Goal: Task Accomplishment & Management: Manage account settings

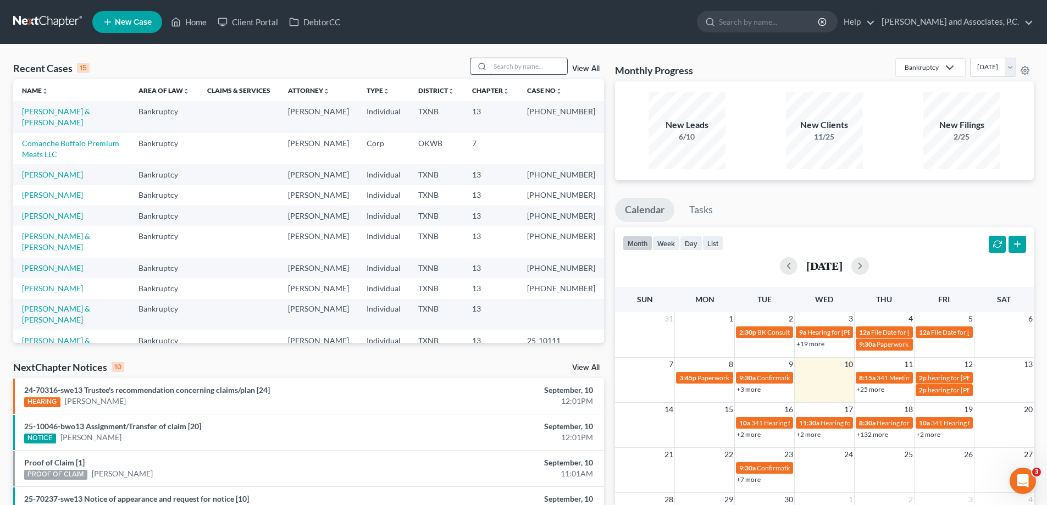
click at [513, 69] on input "search" at bounding box center [528, 66] width 77 height 16
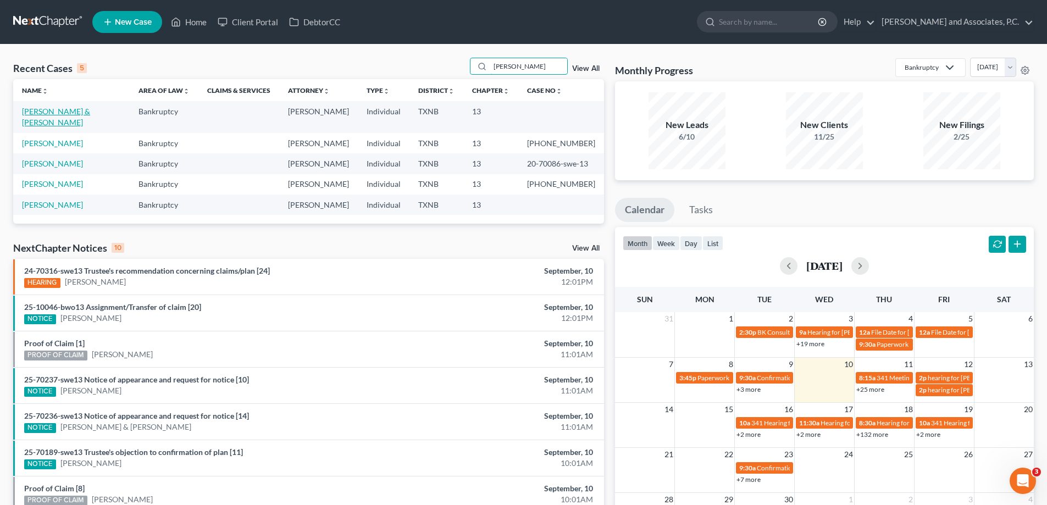
type input "poore"
click at [56, 115] on link "Poore, Devyn & Garcia, Shannon" at bounding box center [56, 117] width 68 height 20
select select "7"
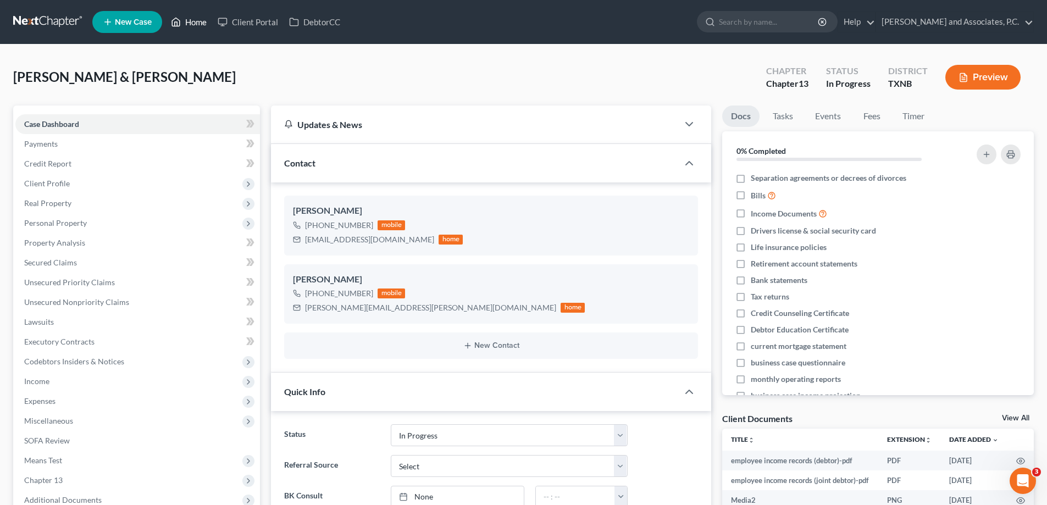
click at [194, 23] on link "Home" at bounding box center [188, 22] width 47 height 20
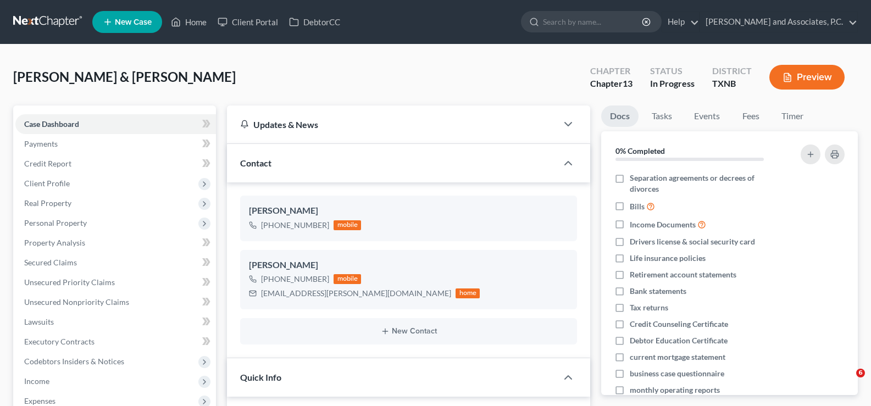
select select "7"
select select "0"
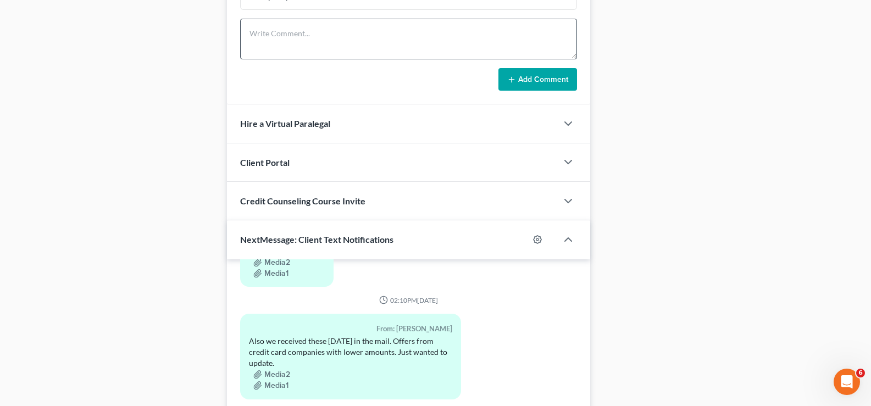
scroll to position [880, 0]
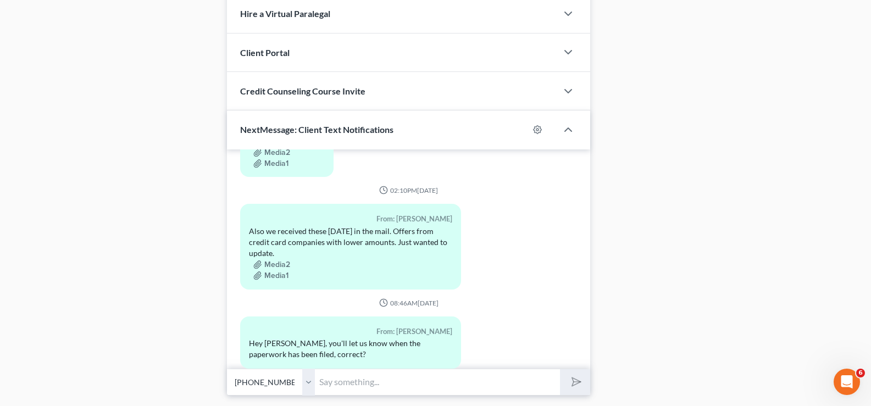
click at [365, 386] on input "text" at bounding box center [437, 382] width 245 height 27
type input "Yes, I will let you know once your case has been filed. I am currently working …"
click at [560, 369] on button "submit" at bounding box center [575, 382] width 30 height 26
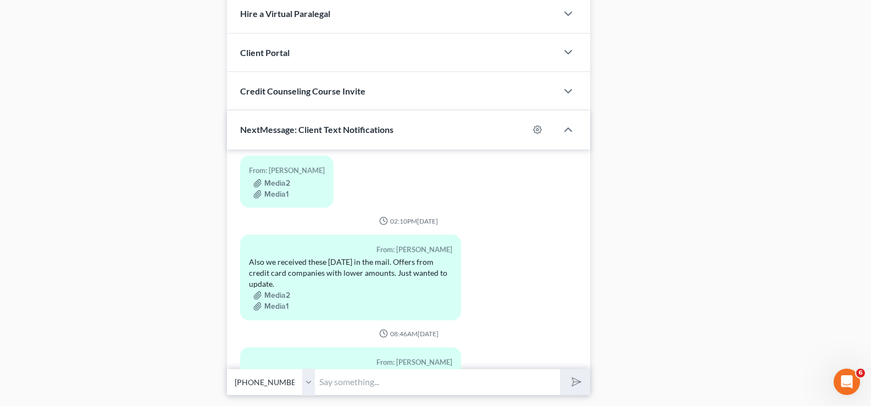
scroll to position [1041, 0]
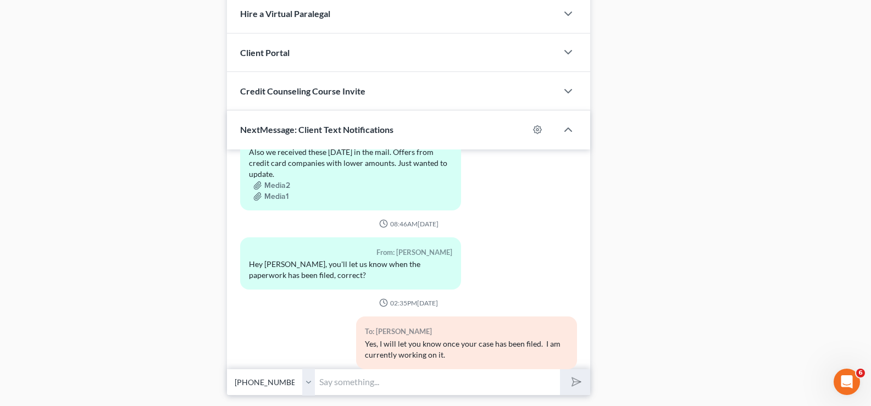
click at [306, 385] on select "Select [PHONE_NUMBER] - [PERSON_NAME] [PHONE_NUMBER] - [PERSON_NAME]" at bounding box center [271, 382] width 88 height 27
select select "1"
click at [227, 369] on select "Select [PHONE_NUMBER] - [PERSON_NAME] [PHONE_NUMBER] - [PERSON_NAME]" at bounding box center [271, 382] width 88 height 27
click at [353, 389] on input "text" at bounding box center [437, 382] width 245 height 27
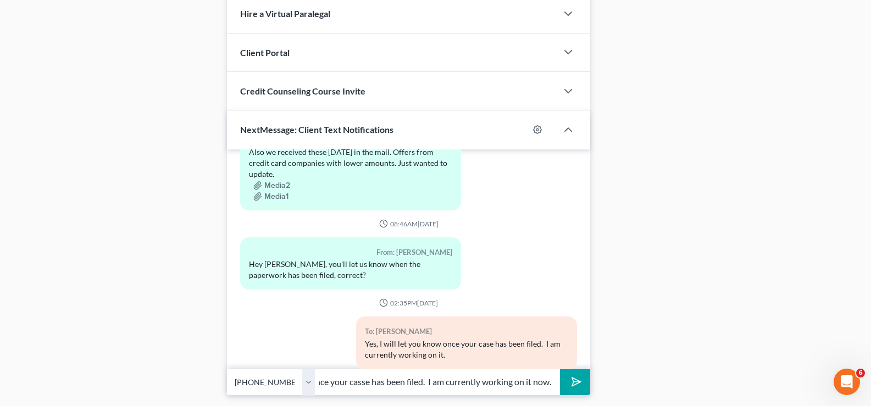
type input "Yes, I will let you know once your casse has been filed. I am currently working…"
click at [560, 369] on button "submit" at bounding box center [575, 382] width 30 height 26
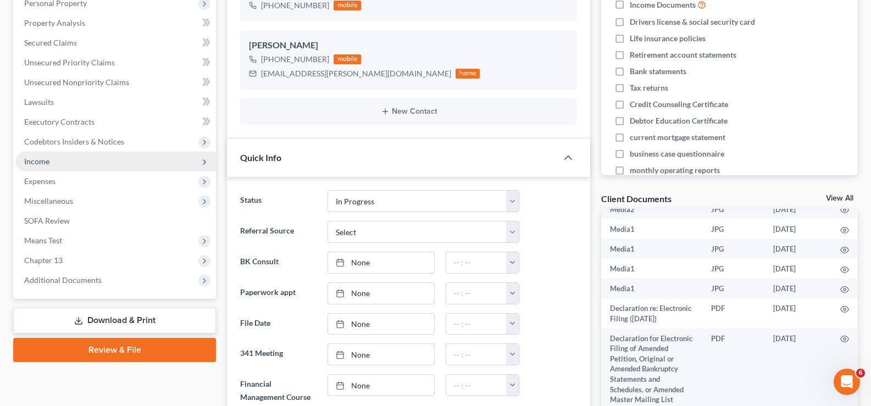
scroll to position [110, 0]
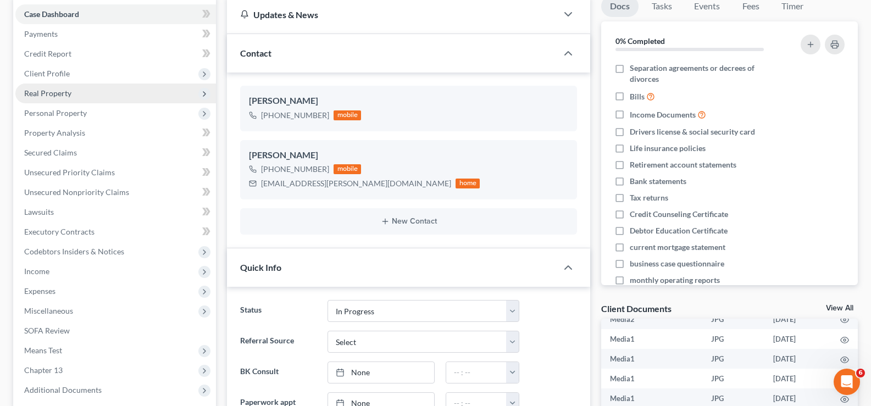
click at [80, 98] on span "Real Property" at bounding box center [115, 94] width 201 height 20
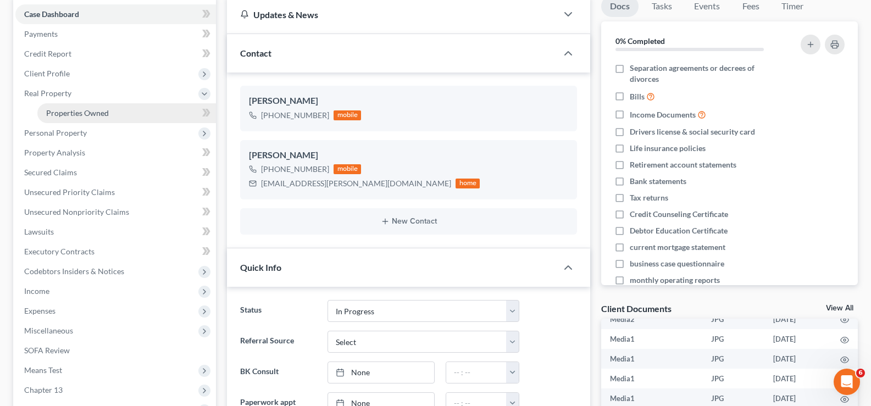
click at [88, 108] on span "Properties Owned" at bounding box center [77, 112] width 63 height 9
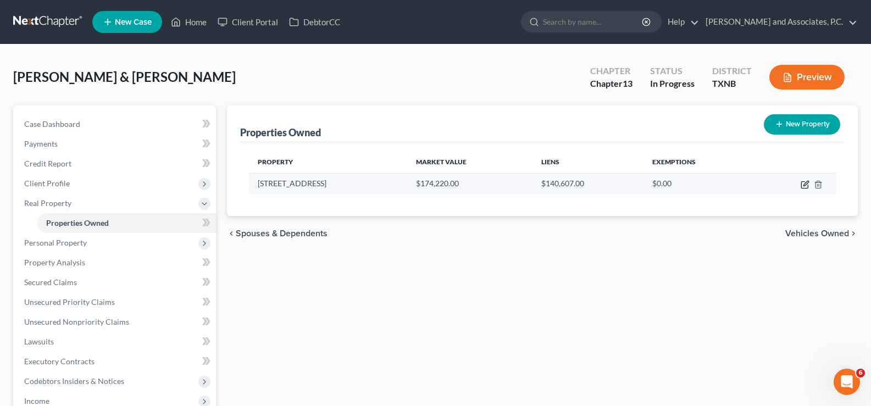
click at [804, 187] on icon "button" at bounding box center [805, 184] width 9 height 9
select select "45"
select select "2"
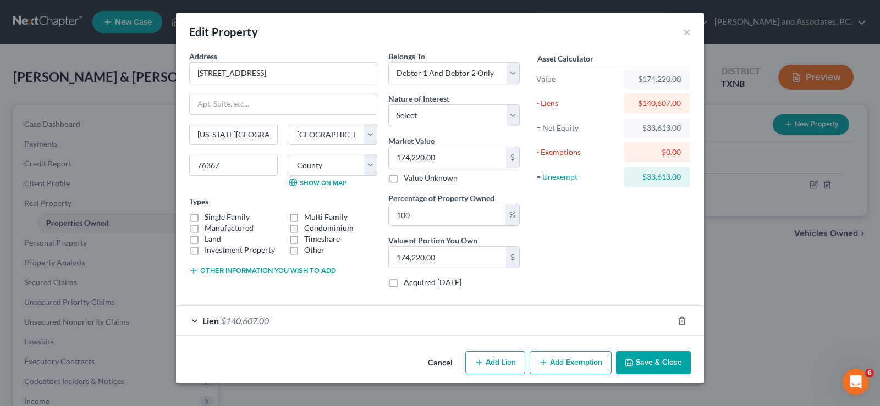
click at [204, 218] on label "Single Family" at bounding box center [226, 217] width 45 height 11
click at [209, 218] on input "Single Family" at bounding box center [212, 215] width 7 height 7
checkbox input "true"
click at [192, 319] on div "Lien $140,607.00" at bounding box center [424, 320] width 497 height 29
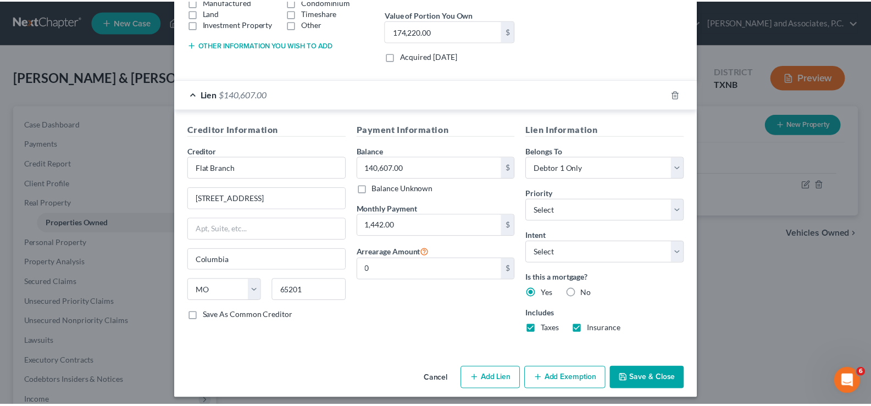
scroll to position [233, 0]
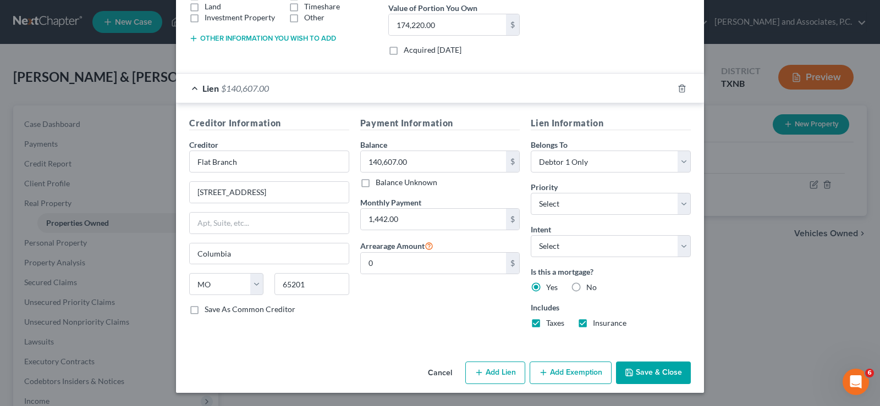
click at [634, 367] on button "Save & Close" at bounding box center [653, 373] width 75 height 23
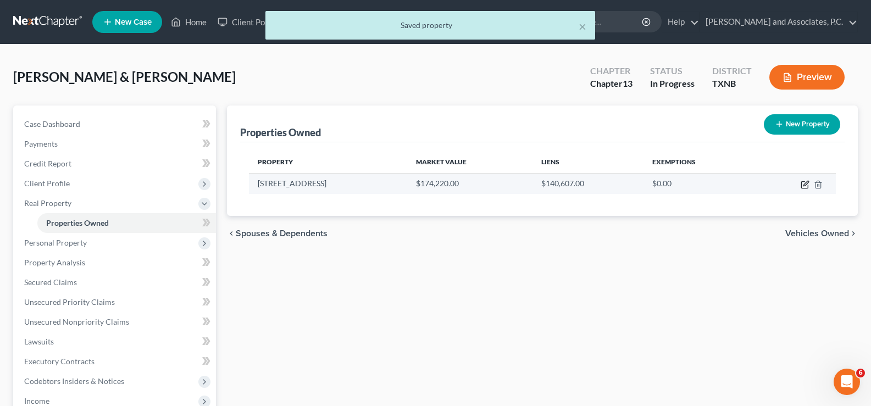
click at [801, 185] on icon "button" at bounding box center [805, 184] width 9 height 9
select select "45"
select select "242"
select select "2"
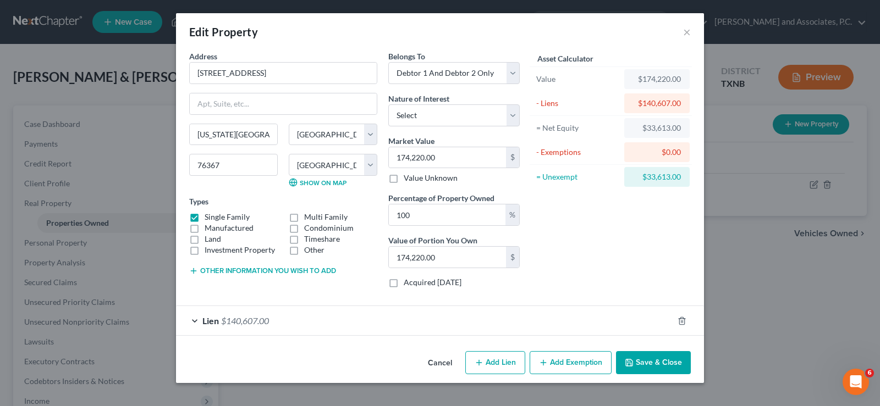
click at [652, 362] on button "Save & Close" at bounding box center [653, 362] width 75 height 23
